Goal: Transaction & Acquisition: Purchase product/service

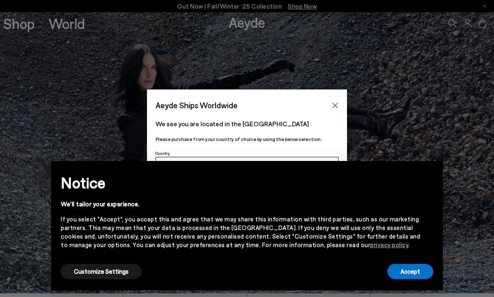
scroll to position [7, 0]
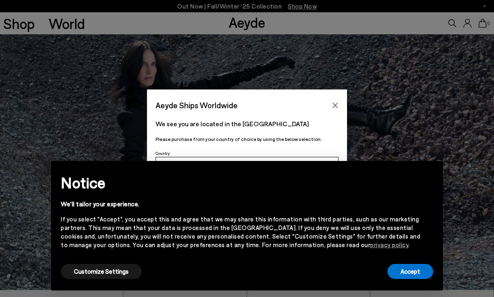
click at [410, 257] on div "Notice We'll tailor your experience. If you select "Accept", you accept this an…" at bounding box center [247, 216] width 372 height 91
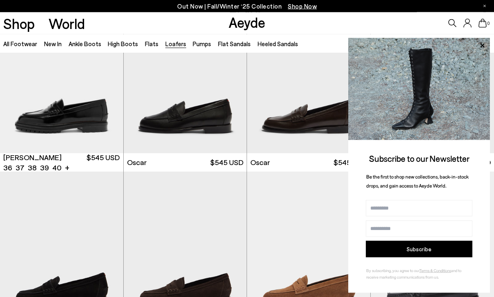
scroll to position [574, 0]
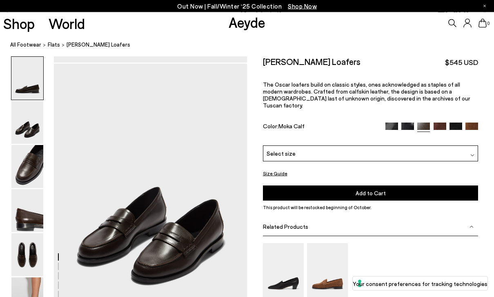
scroll to position [259, 0]
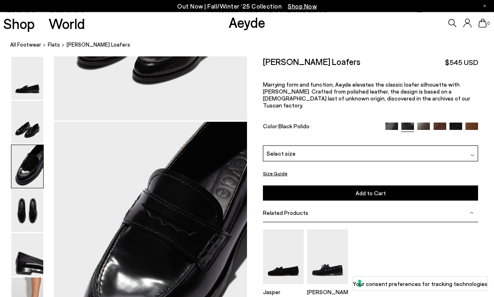
scroll to position [517, 0]
